Goal: Information Seeking & Learning: Learn about a topic

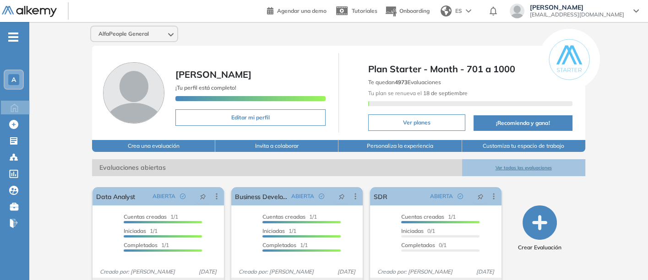
click at [518, 167] on button "Ver todas las evaluaciones" at bounding box center [523, 167] width 123 height 17
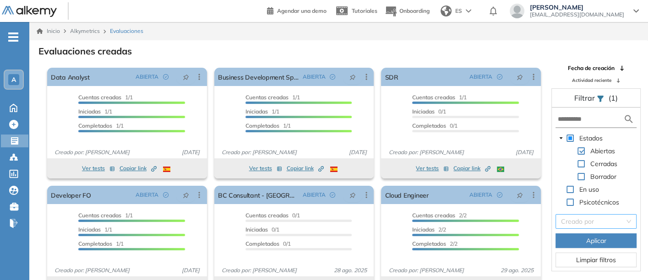
click at [599, 219] on input "search" at bounding box center [593, 222] width 64 height 14
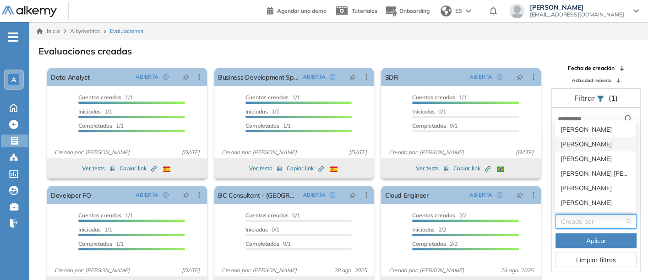
click at [570, 140] on div "[PERSON_NAME]" at bounding box center [596, 144] width 70 height 10
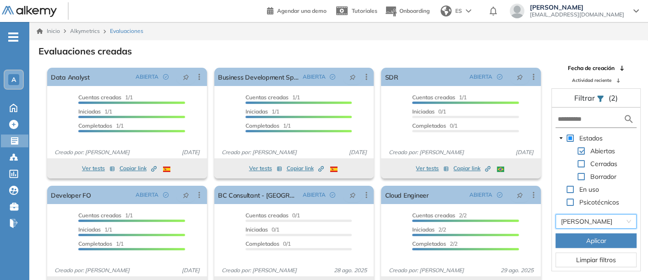
click at [585, 239] on button "Aplicar" at bounding box center [596, 241] width 81 height 15
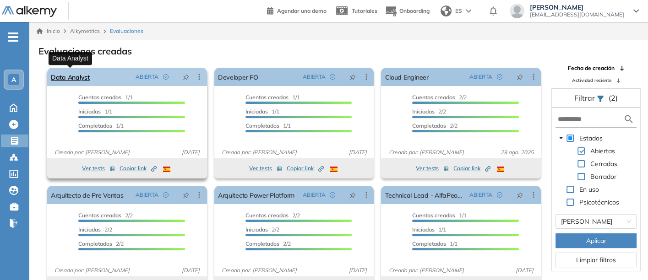
click at [59, 75] on link "Data Analyst" at bounding box center [70, 77] width 39 height 18
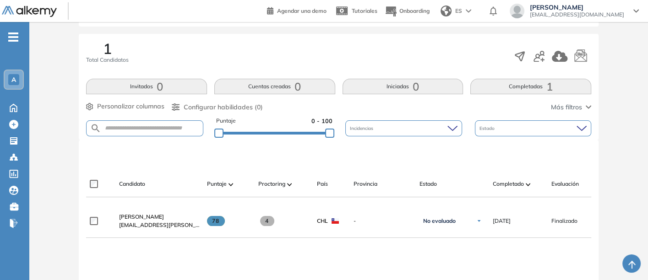
scroll to position [153, 0]
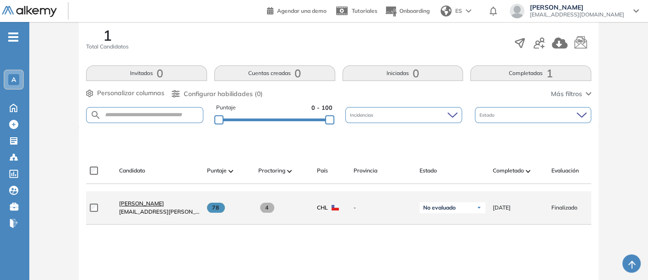
click at [135, 203] on span "[PERSON_NAME]" at bounding box center [141, 203] width 45 height 7
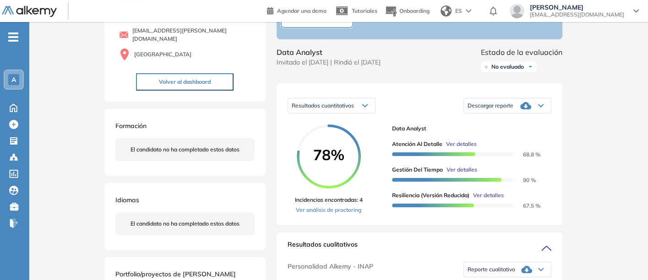
scroll to position [102, 0]
